Goal: Navigation & Orientation: Find specific page/section

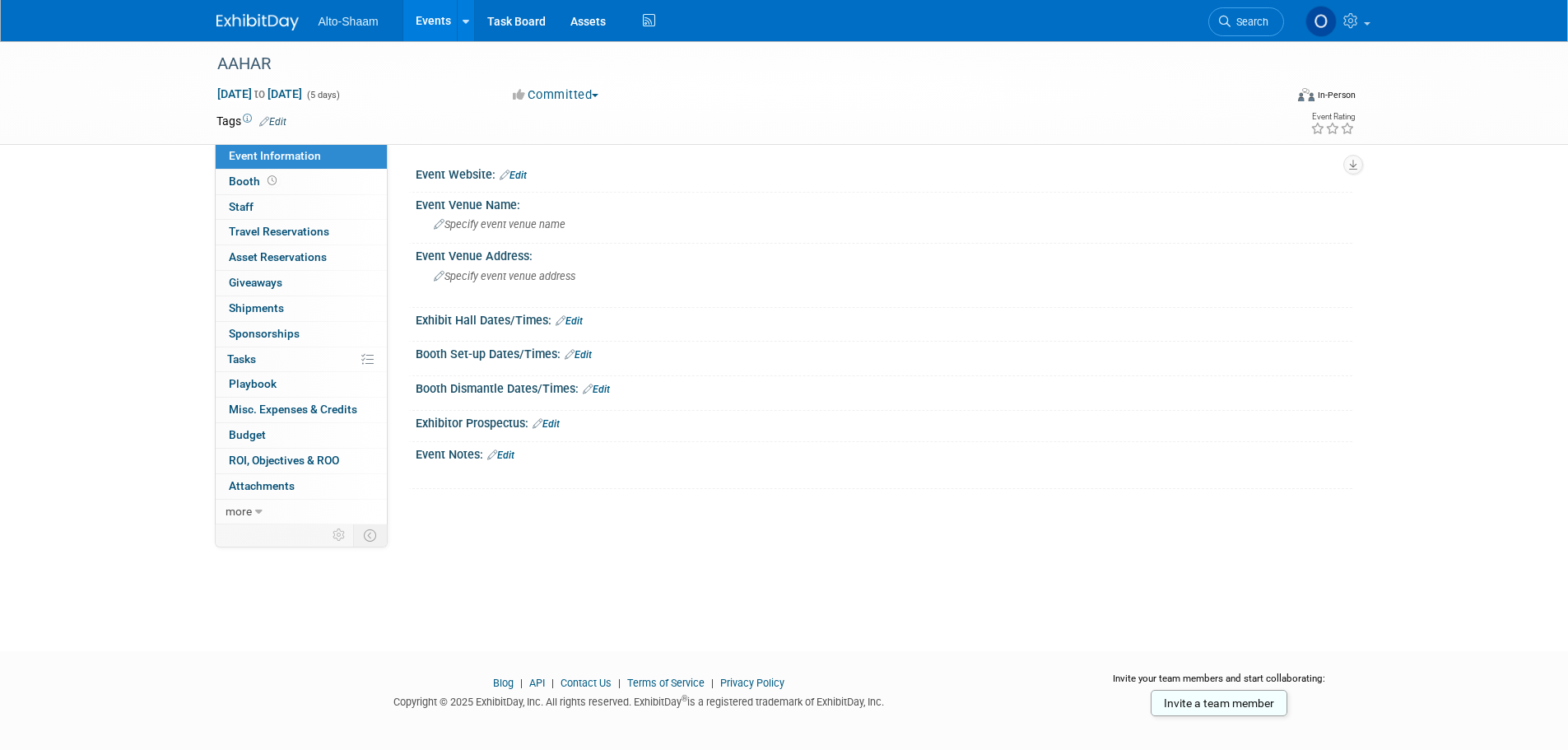
click at [435, 22] on link "Events" at bounding box center [433, 21] width 60 height 41
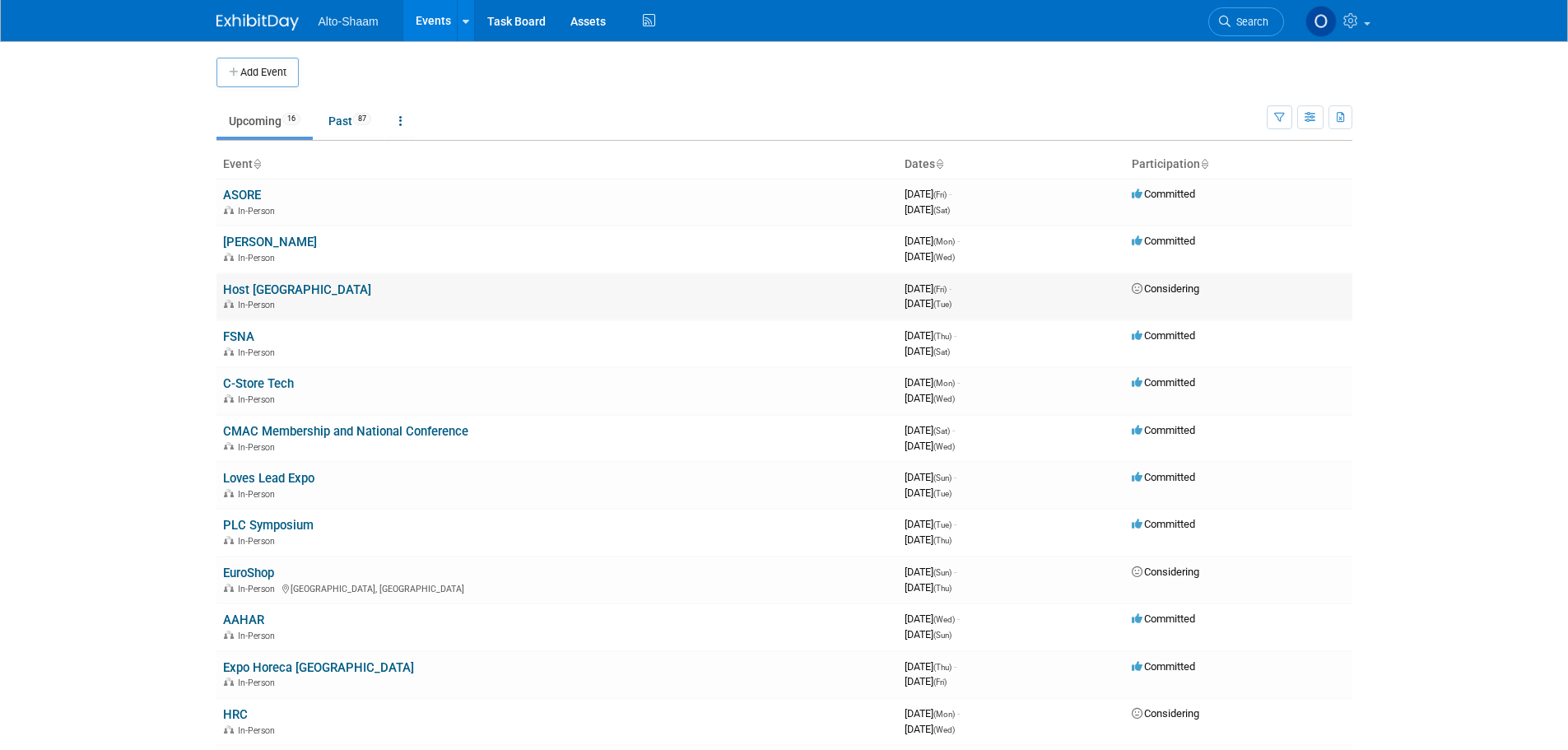
click at [243, 292] on link "Host [GEOGRAPHIC_DATA]" at bounding box center [297, 290] width 148 height 15
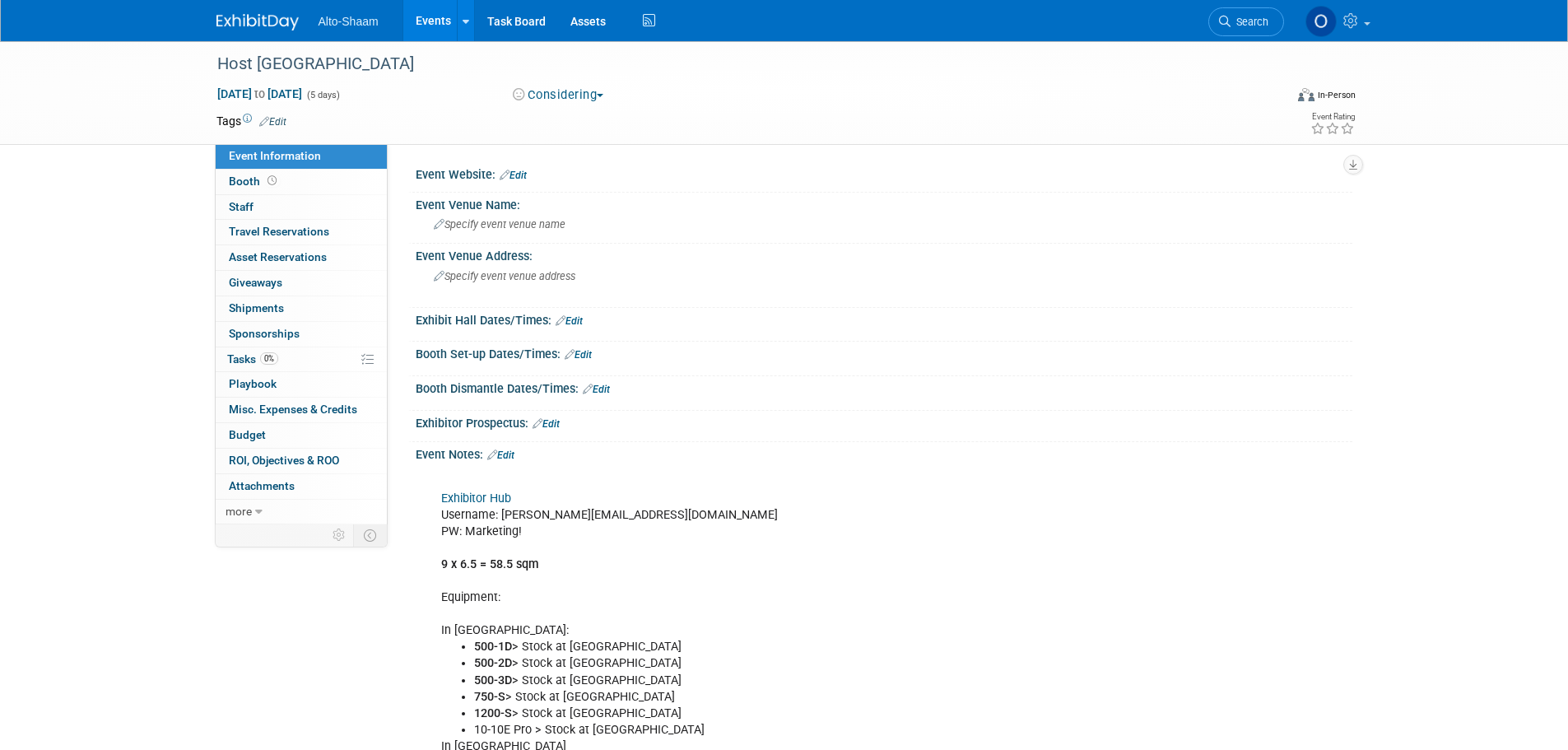
scroll to position [82, 0]
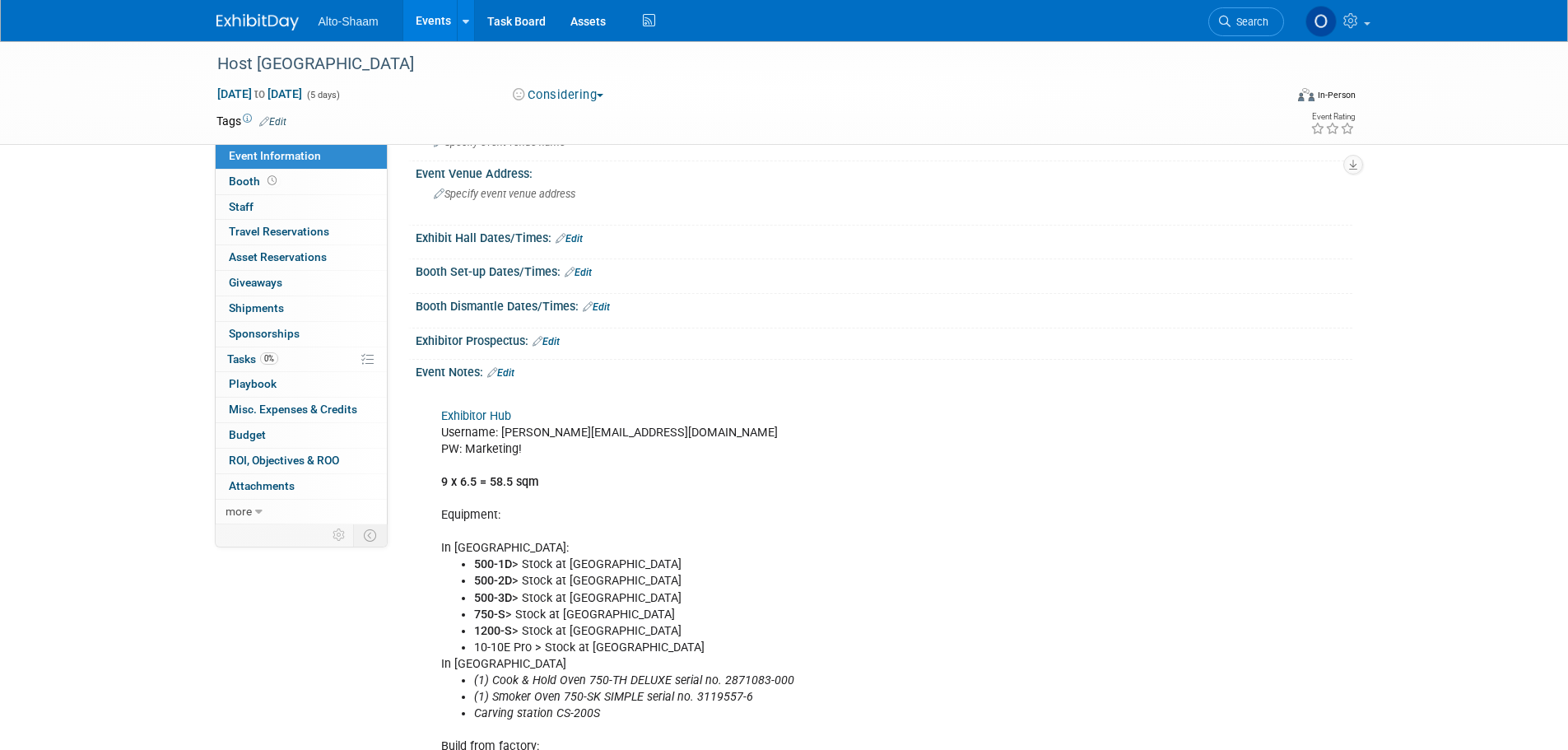
click at [504, 420] on link "Exhibitor Hub" at bounding box center [476, 416] width 70 height 14
